Goal: Navigation & Orientation: Find specific page/section

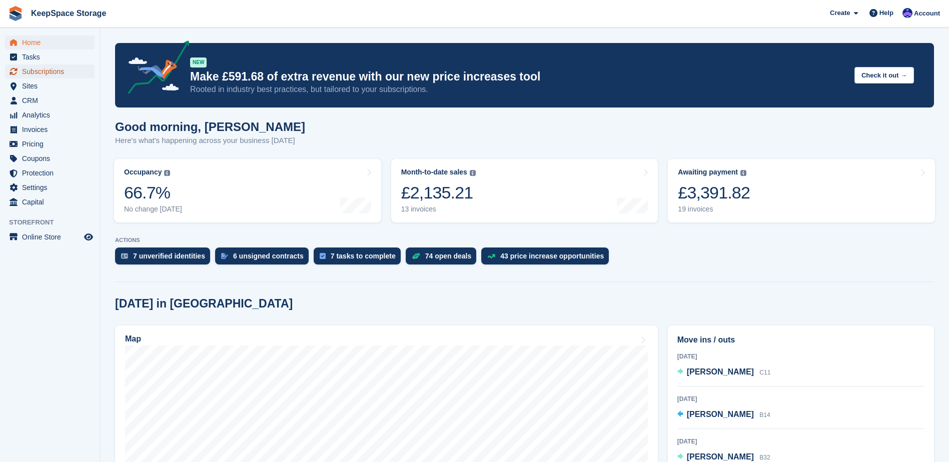
click at [60, 72] on span "Subscriptions" at bounding box center [52, 72] width 60 height 14
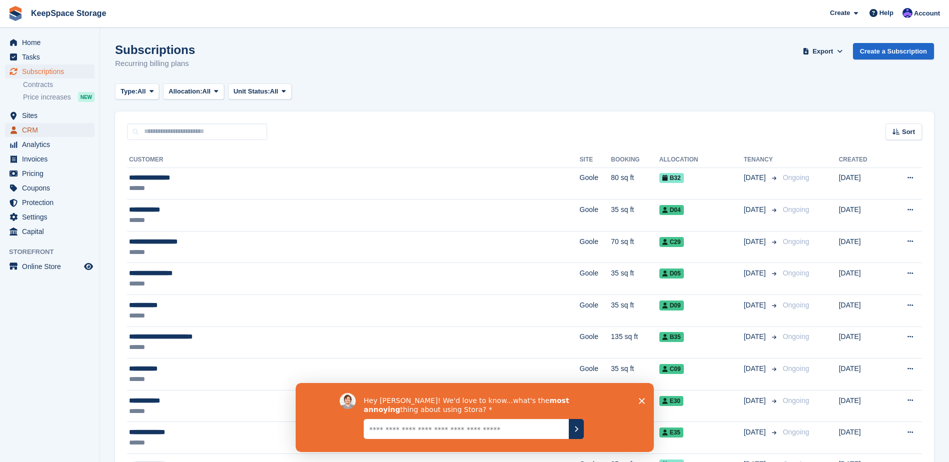
click at [43, 130] on span "CRM" at bounding box center [52, 130] width 60 height 14
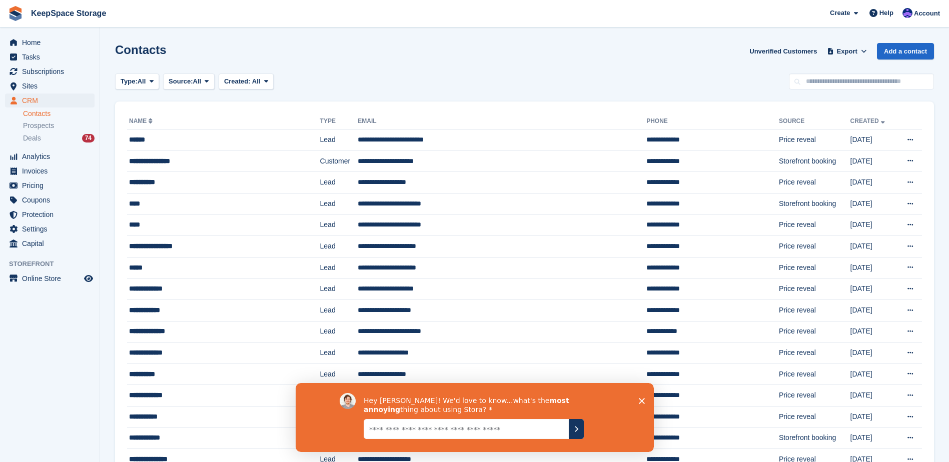
drag, startPoint x: 640, startPoint y: 401, endPoint x: 1006, endPoint y: 760, distance: 511.8
click at [640, 401] on polygon "Close survey" at bounding box center [642, 401] width 6 height 6
